Goal: Information Seeking & Learning: Learn about a topic

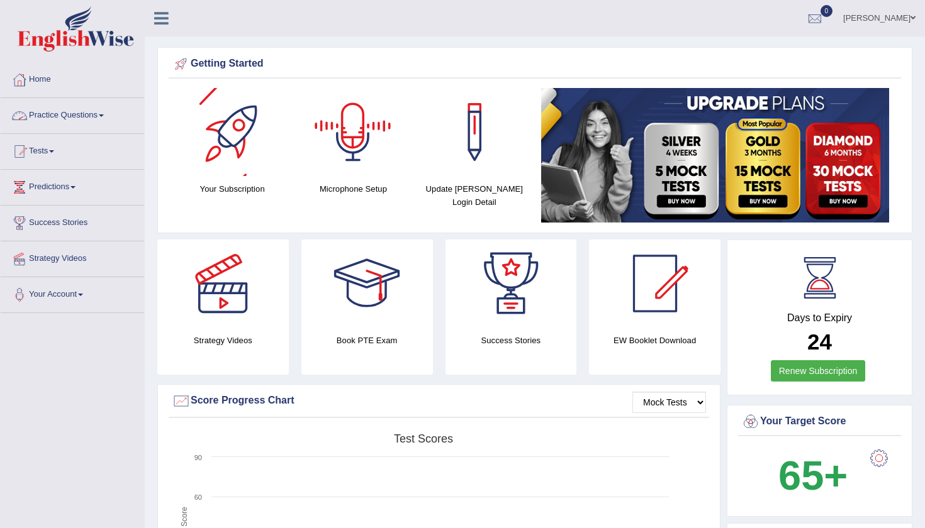
click at [96, 109] on link "Practice Questions" at bounding box center [72, 113] width 143 height 31
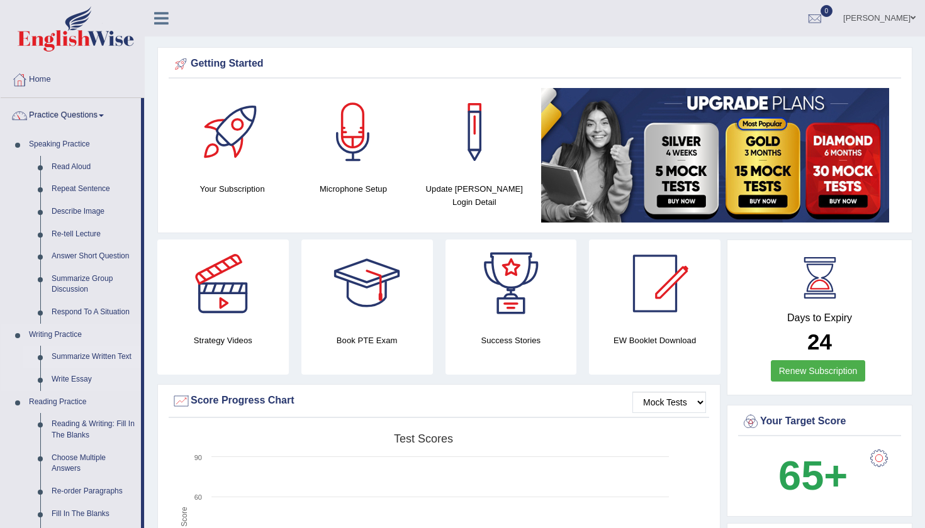
click at [86, 352] on link "Summarize Written Text" at bounding box center [93, 357] width 95 height 23
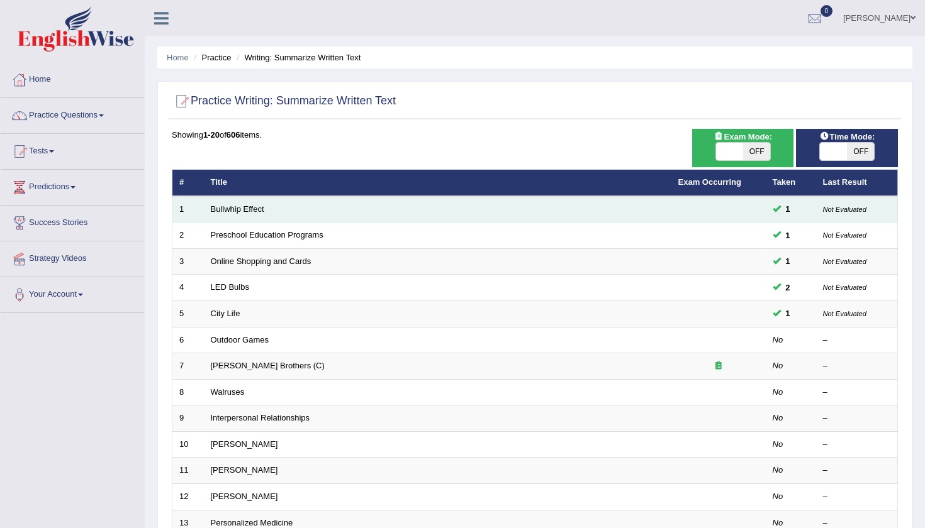
click at [234, 202] on td "Bullwhip Effect" at bounding box center [437, 209] width 467 height 26
click at [226, 213] on link "Bullwhip Effect" at bounding box center [237, 208] width 53 height 9
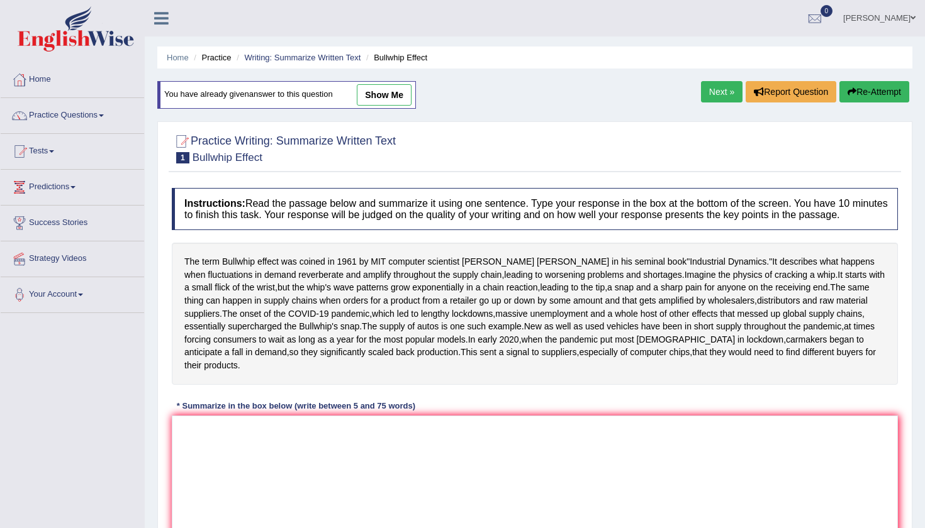
click at [387, 103] on link "show me" at bounding box center [384, 94] width 55 height 21
type textarea "The term Bullwhip effect describes what happens when fluctuations in demand rev…"
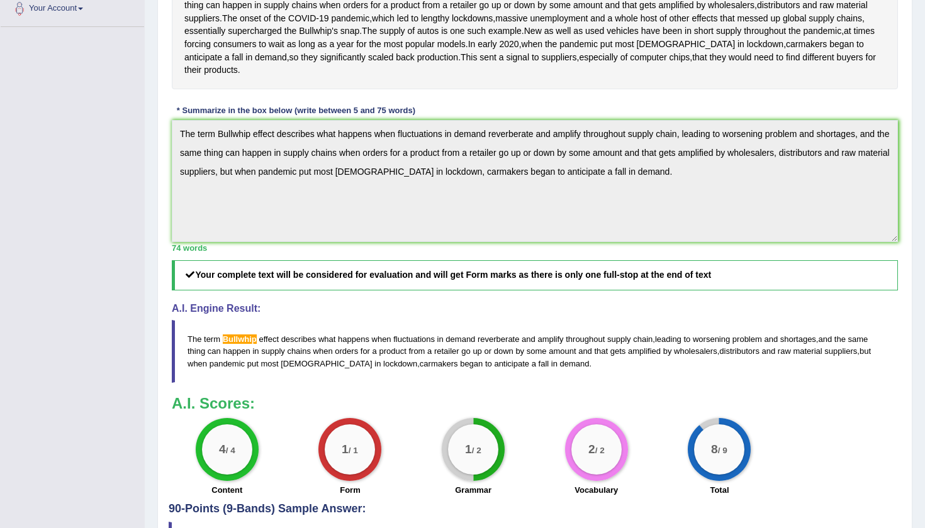
scroll to position [206, 0]
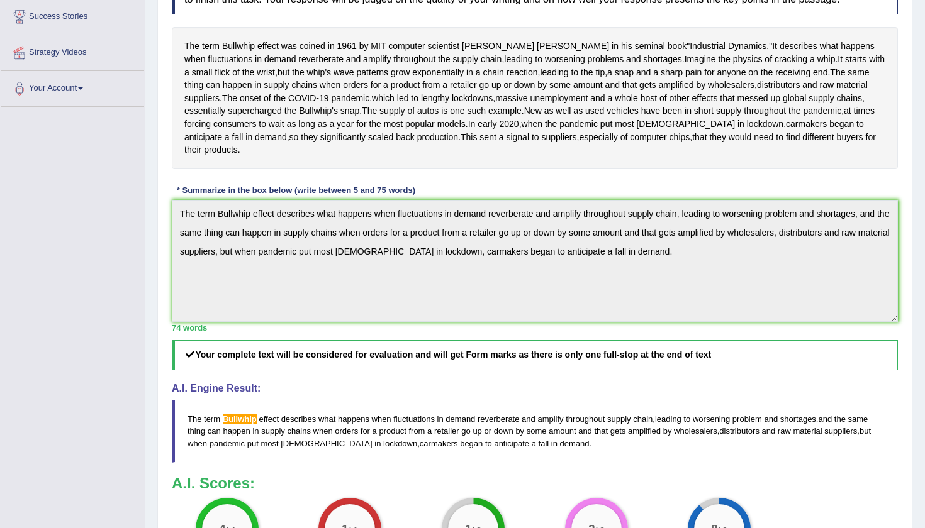
drag, startPoint x: 226, startPoint y: 472, endPoint x: 258, endPoint y: 474, distance: 32.1
click at [258, 462] on blockquote "The term Bullwhip effect describes what happens when fluctuations in demand rev…" at bounding box center [535, 431] width 726 height 62
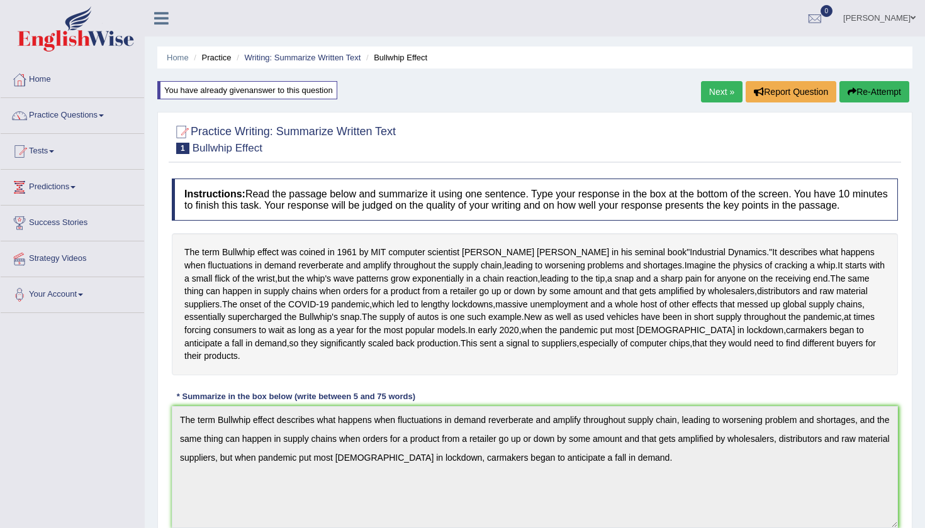
scroll to position [0, 0]
click at [729, 91] on link "Next »" at bounding box center [722, 91] width 42 height 21
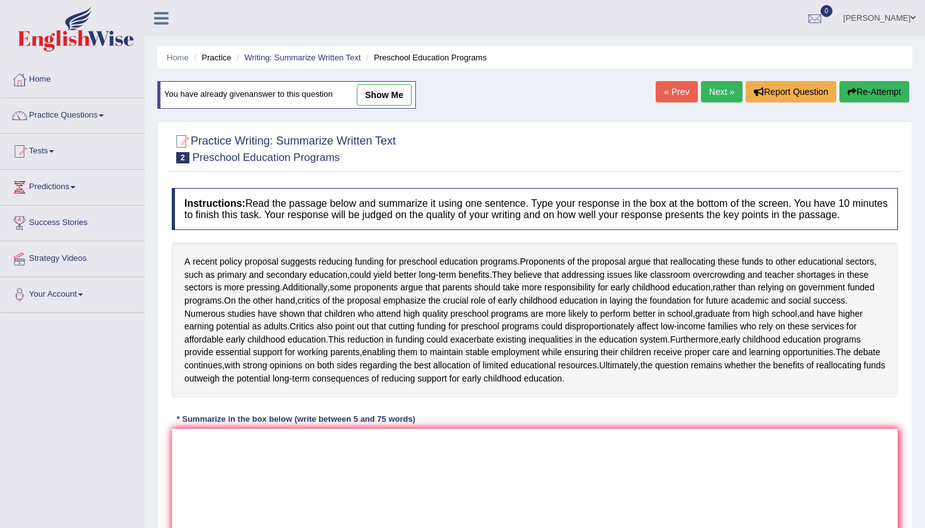
click at [389, 94] on link "show me" at bounding box center [384, 94] width 55 height 21
type textarea "A recent policy proposal suggests reducing funding for preschool education prog…"
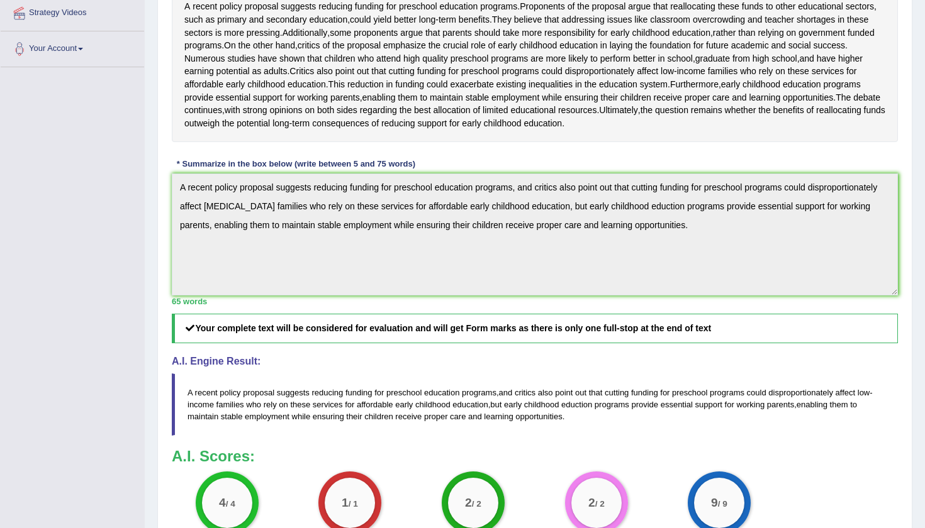
scroll to position [42, 0]
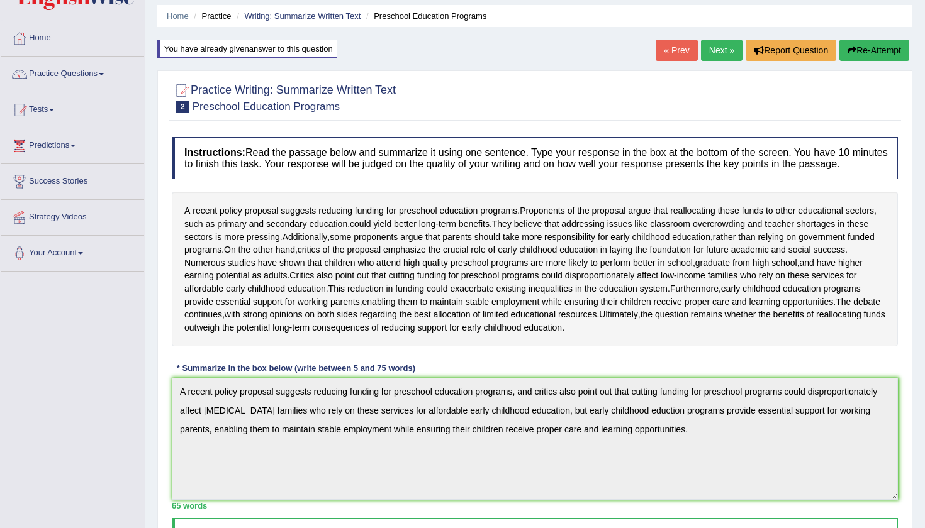
click at [711, 48] on link "Next »" at bounding box center [722, 50] width 42 height 21
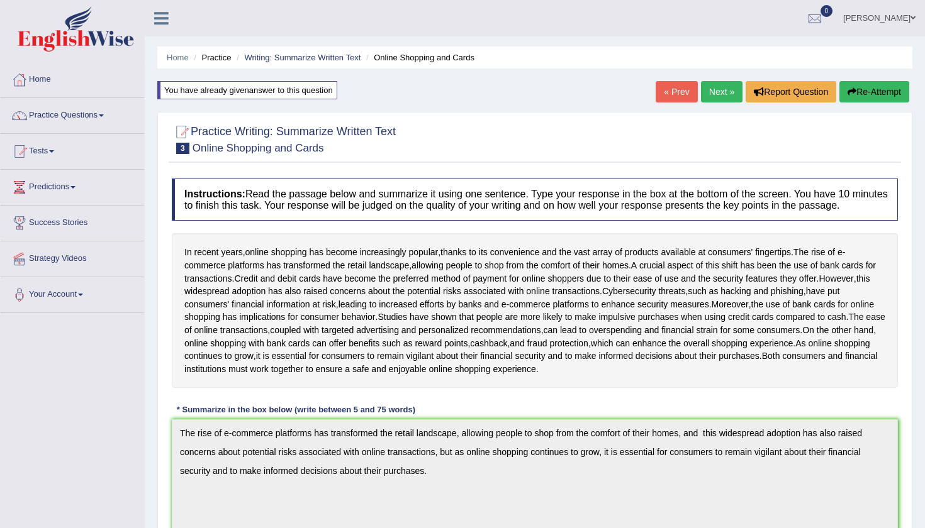
click at [867, 86] on button "Re-Attempt" at bounding box center [874, 91] width 70 height 21
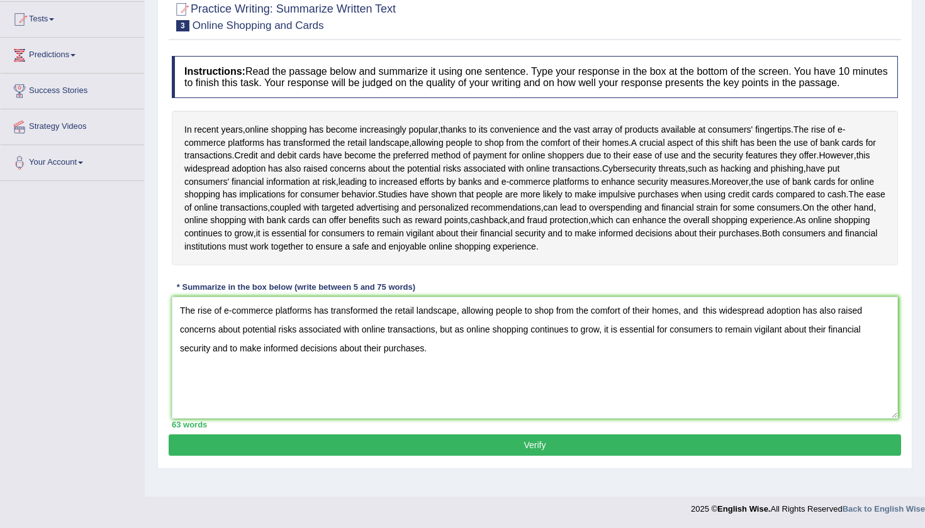
click at [180, 331] on textarea "The rise of e-commerce platforms has transformed the retail landscape, allowing…" at bounding box center [535, 358] width 726 height 122
click at [711, 333] on textarea "The rise of e-commerce platforms has transformed the retail landscape, allowing…" at bounding box center [535, 358] width 726 height 122
type textarea "The rise of e-commerce platforms has transformed the retail landscape, allowing…"
click at [614, 454] on button "Verify" at bounding box center [535, 445] width 732 height 21
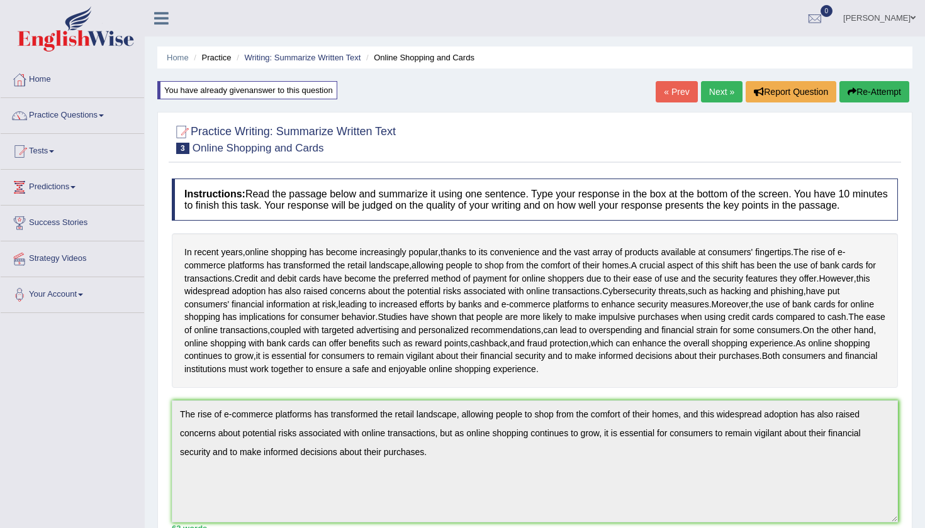
click at [722, 99] on link "Next »" at bounding box center [722, 91] width 42 height 21
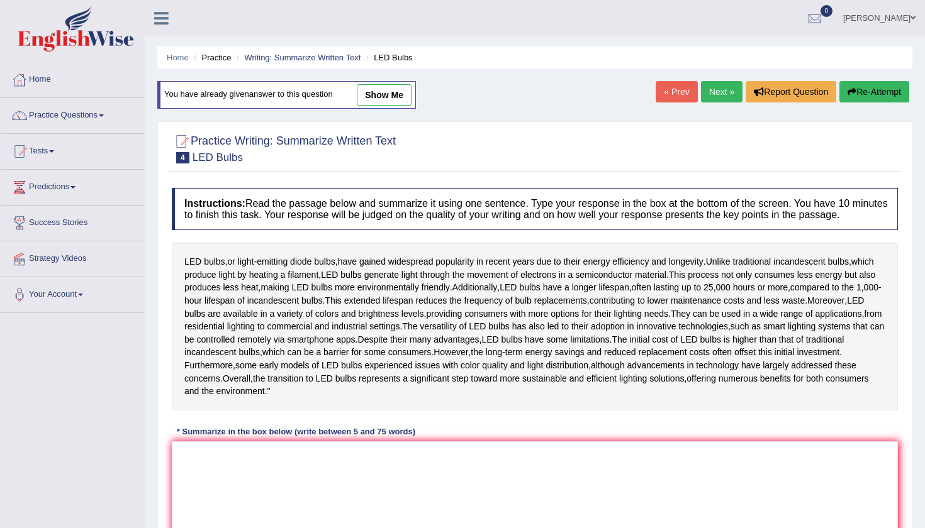
click at [409, 91] on link "show me" at bounding box center [384, 94] width 55 height 21
type textarea "LED bulbs, or light-emitting diode bulbs, have gained widespread popularity in …"
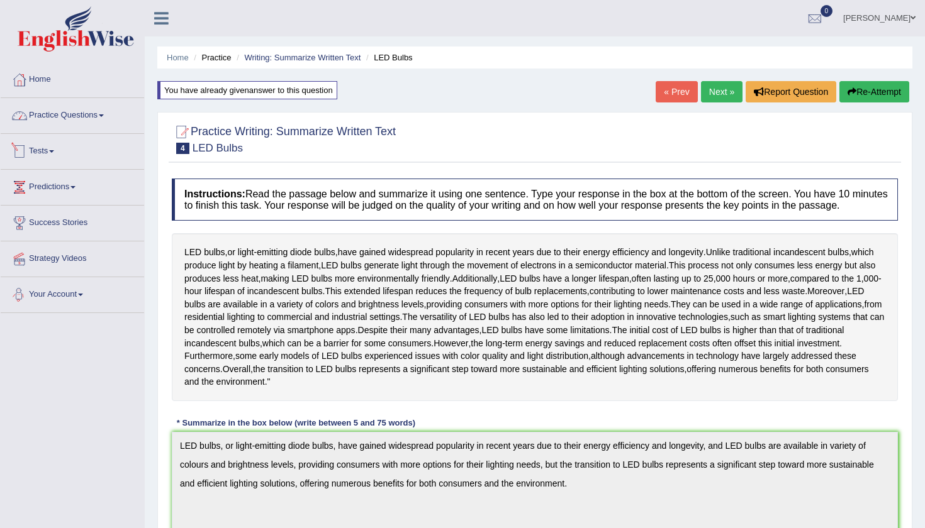
click at [52, 111] on link "Practice Questions" at bounding box center [72, 113] width 143 height 31
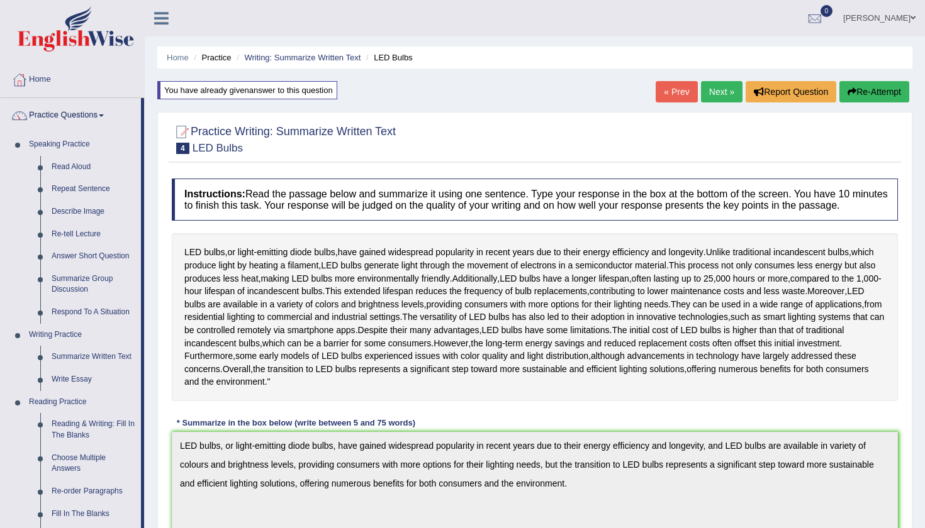
click at [728, 89] on link "Next »" at bounding box center [722, 91] width 42 height 21
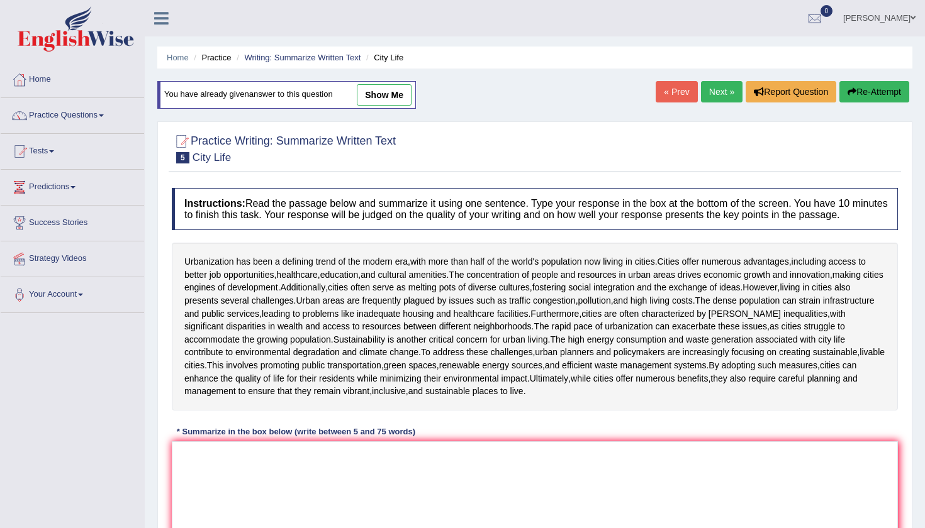
click at [378, 101] on link "show me" at bounding box center [384, 94] width 55 height 21
type textarea "Urbanization has been a defining trend of the modern era, with more than half o…"
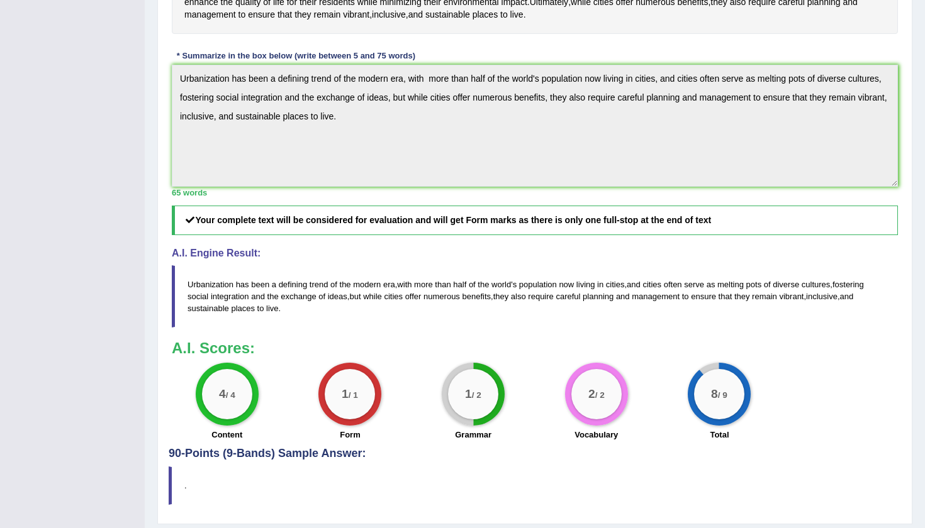
scroll to position [364, 0]
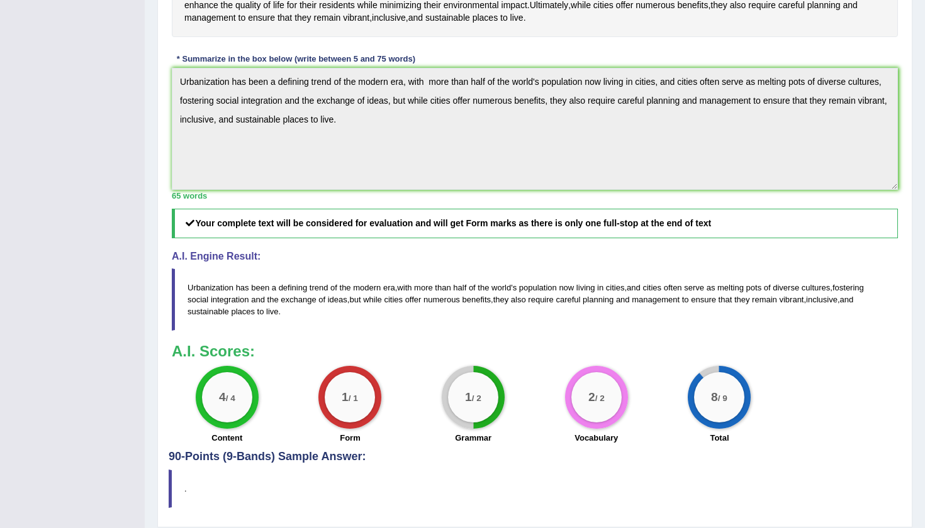
drag, startPoint x: 189, startPoint y: 285, endPoint x: 291, endPoint y: 338, distance: 115.6
click at [292, 338] on div "Instructions: Read the passage below and summarize it using one sentence. Type …" at bounding box center [535, 129] width 732 height 643
drag, startPoint x: 188, startPoint y: 292, endPoint x: 312, endPoint y: 316, distance: 126.2
click at [312, 316] on blockquote "Urbanization has been a defining trend of the modern era , with more than half …" at bounding box center [535, 300] width 726 height 62
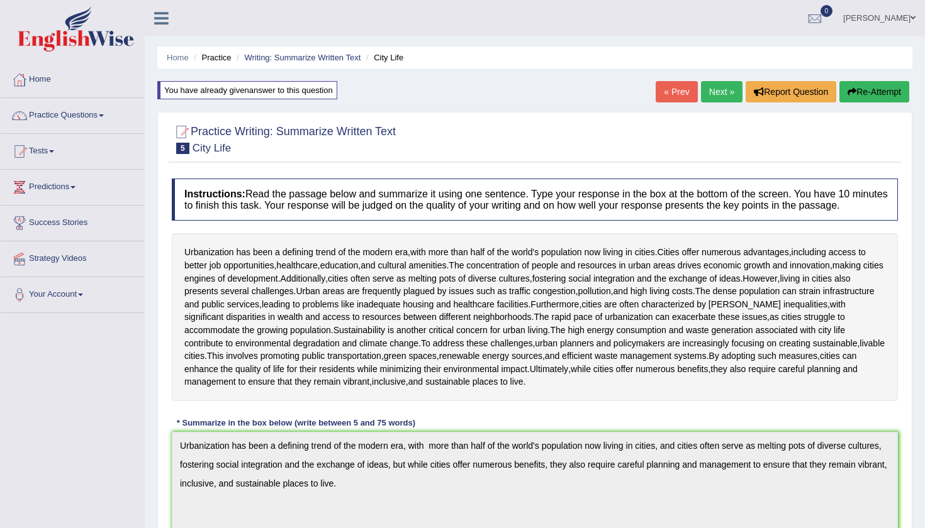
scroll to position [0, 0]
click at [885, 97] on button "Re-Attempt" at bounding box center [874, 91] width 70 height 21
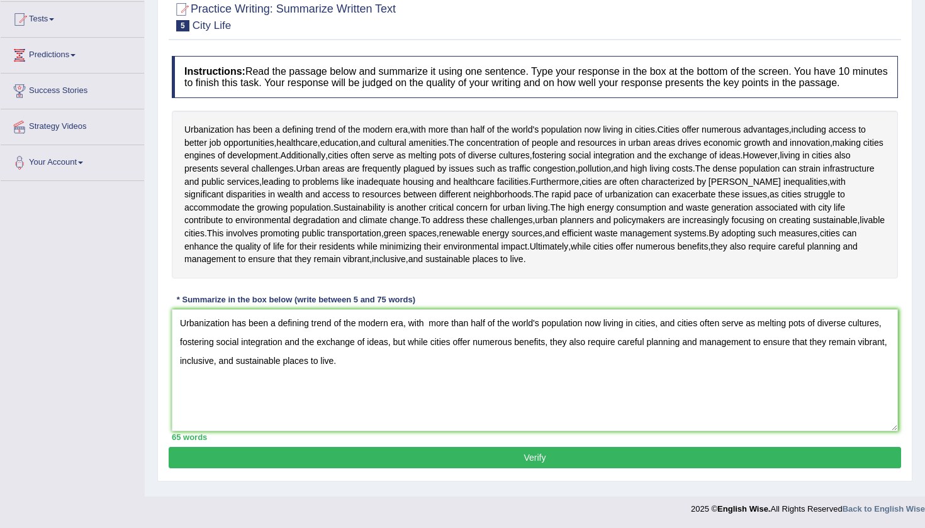
scroll to position [133, 0]
click at [431, 331] on textarea "Urbanization has been a defining trend of the modern era, with more than half o…" at bounding box center [535, 370] width 726 height 122
type textarea "Urbanization has been a defining trend of the modern era, with more than half o…"
click at [465, 469] on button "Verify" at bounding box center [535, 457] width 732 height 21
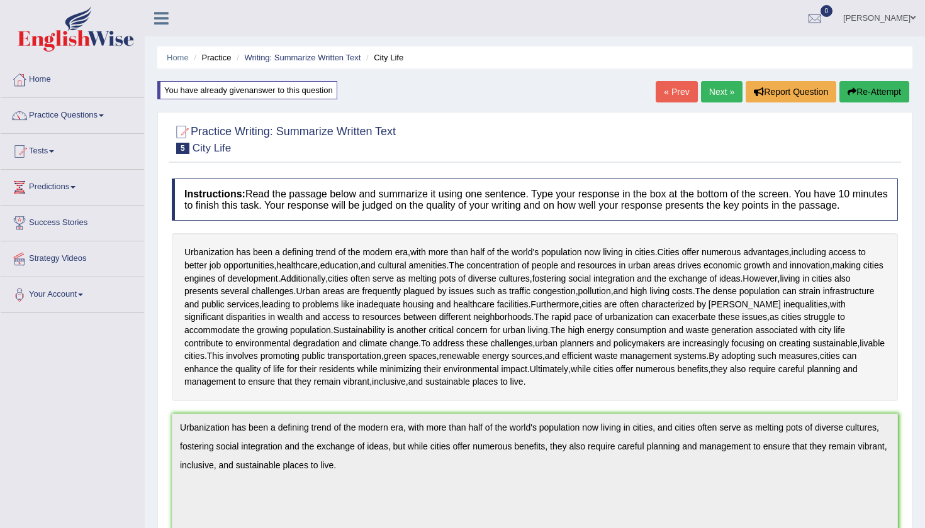
scroll to position [0, 0]
click at [106, 128] on link "Practice Questions" at bounding box center [72, 113] width 143 height 31
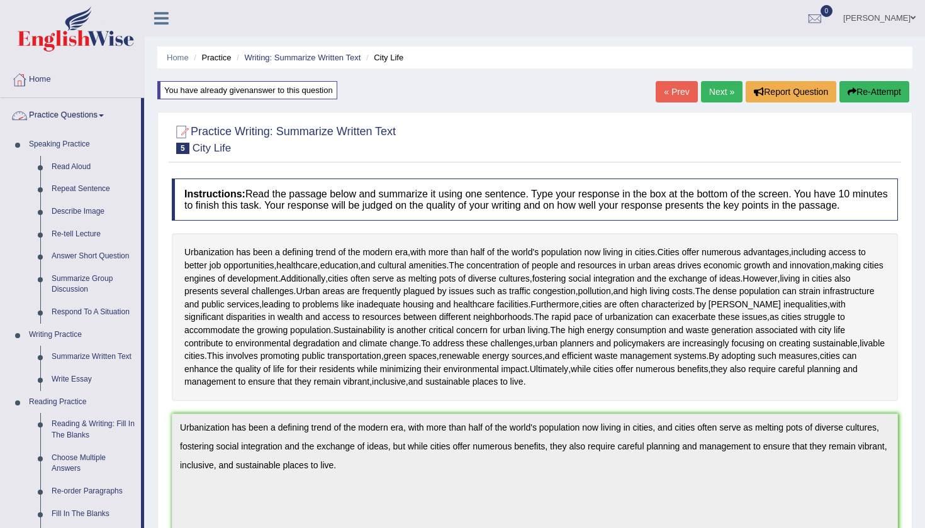
scroll to position [12, 0]
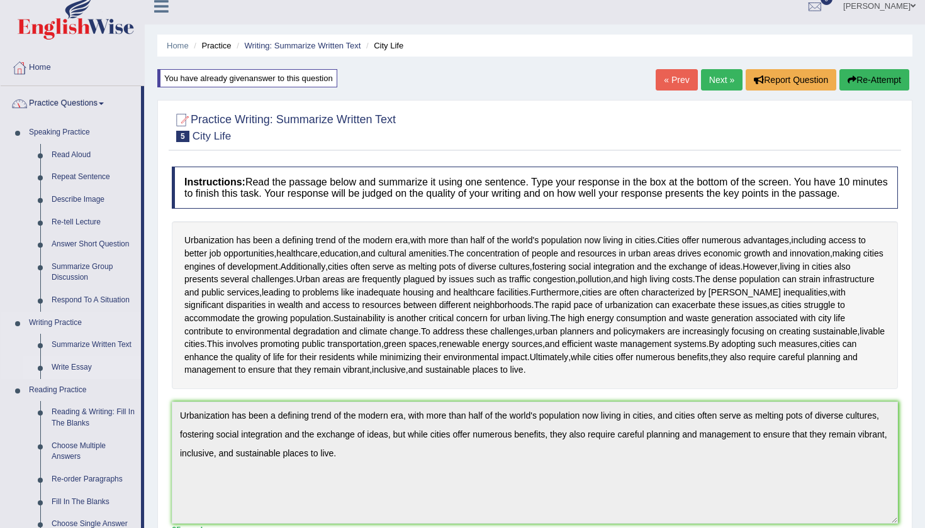
click at [81, 365] on link "Write Essay" at bounding box center [93, 368] width 95 height 23
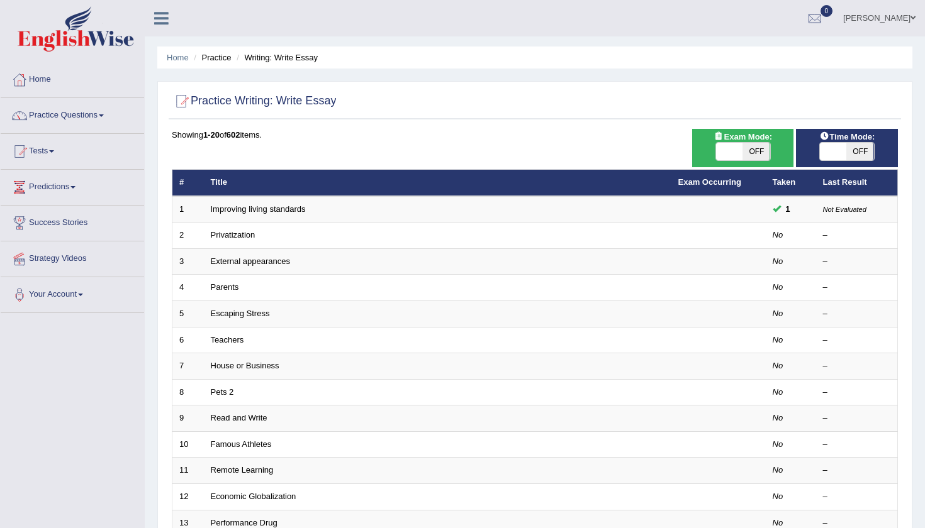
click at [250, 213] on link "Improving living standards" at bounding box center [258, 208] width 95 height 9
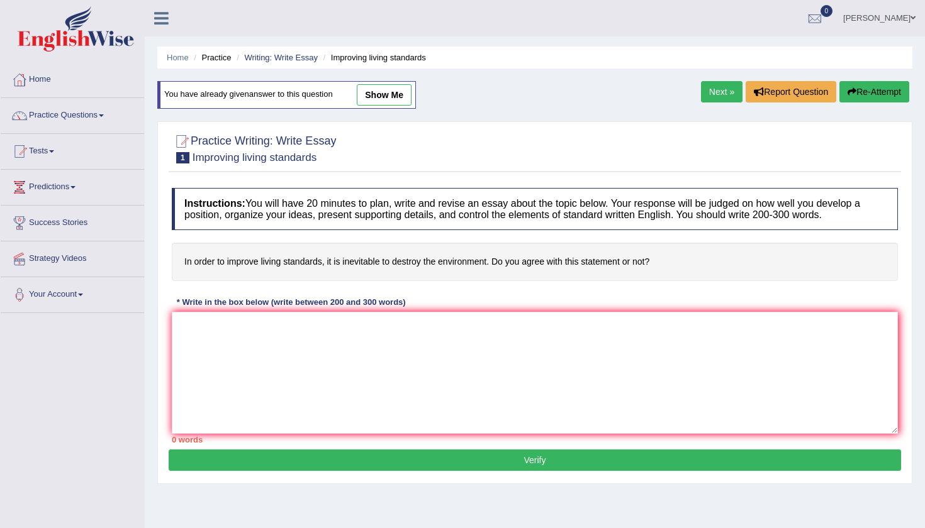
click at [405, 69] on div "Home Practice Writing: Write Essay Improving living standards You have already …" at bounding box center [535, 314] width 780 height 629
click at [394, 103] on link "show me" at bounding box center [384, 94] width 55 height 21
type textarea "The increasing influence of improving living standards on our lives has ignited…"
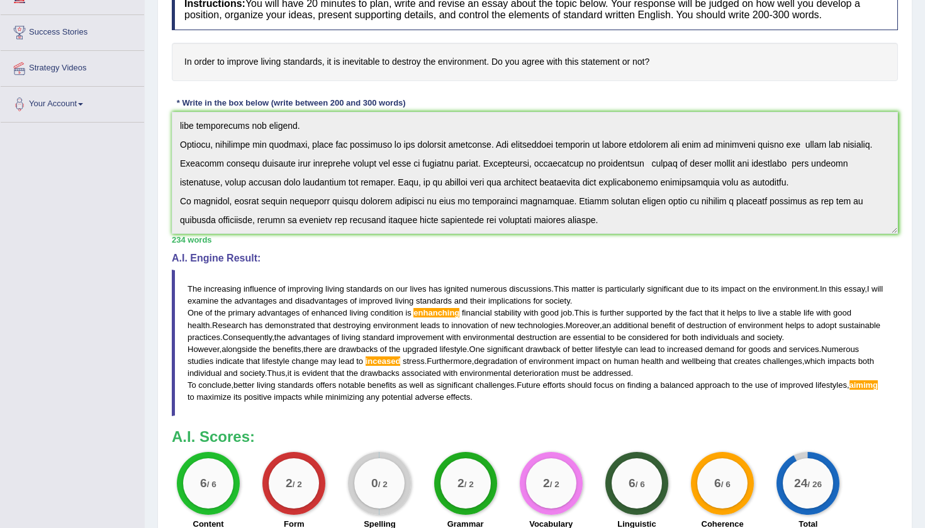
scroll to position [211, 0]
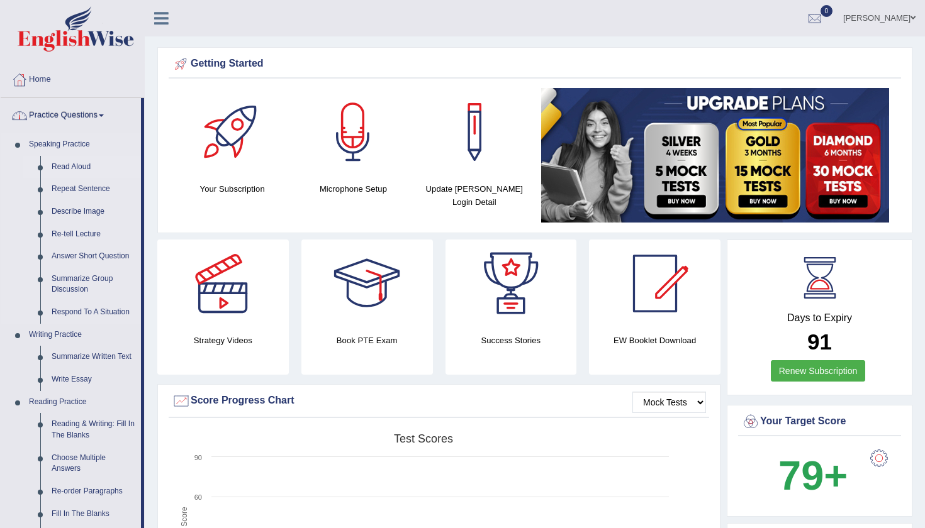
click at [69, 161] on link "Read Aloud" at bounding box center [93, 167] width 95 height 23
